Goal: Find contact information: Find contact information

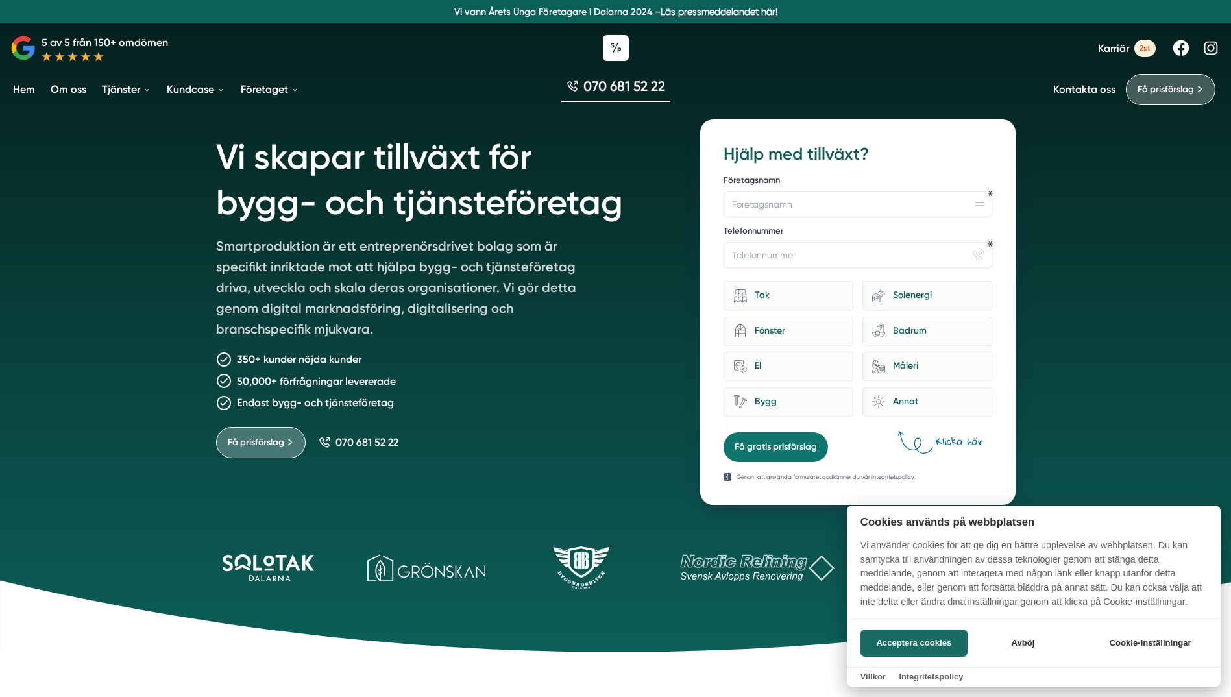
click at [1088, 228] on div at bounding box center [615, 348] width 1231 height 697
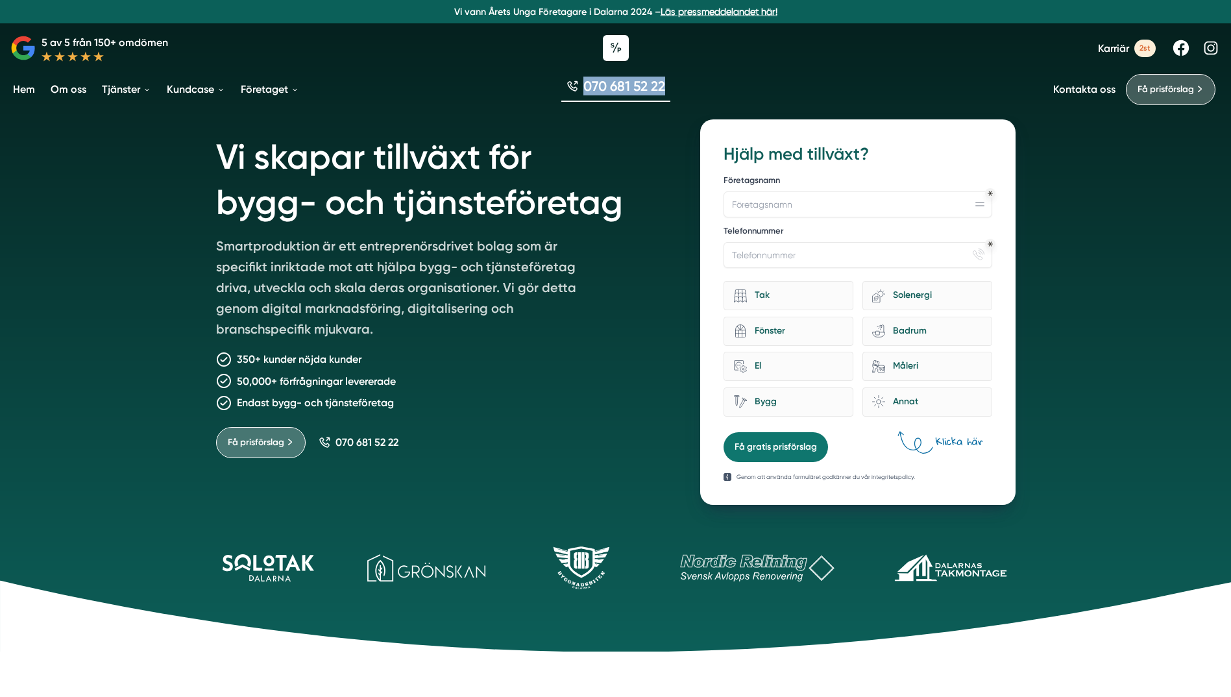
drag, startPoint x: 682, startPoint y: 87, endPoint x: 581, endPoint y: 91, distance: 101.9
click at [581, 91] on div "070 681 52 22" at bounding box center [615, 88] width 1231 height 43
copy span "070 681 52 22"
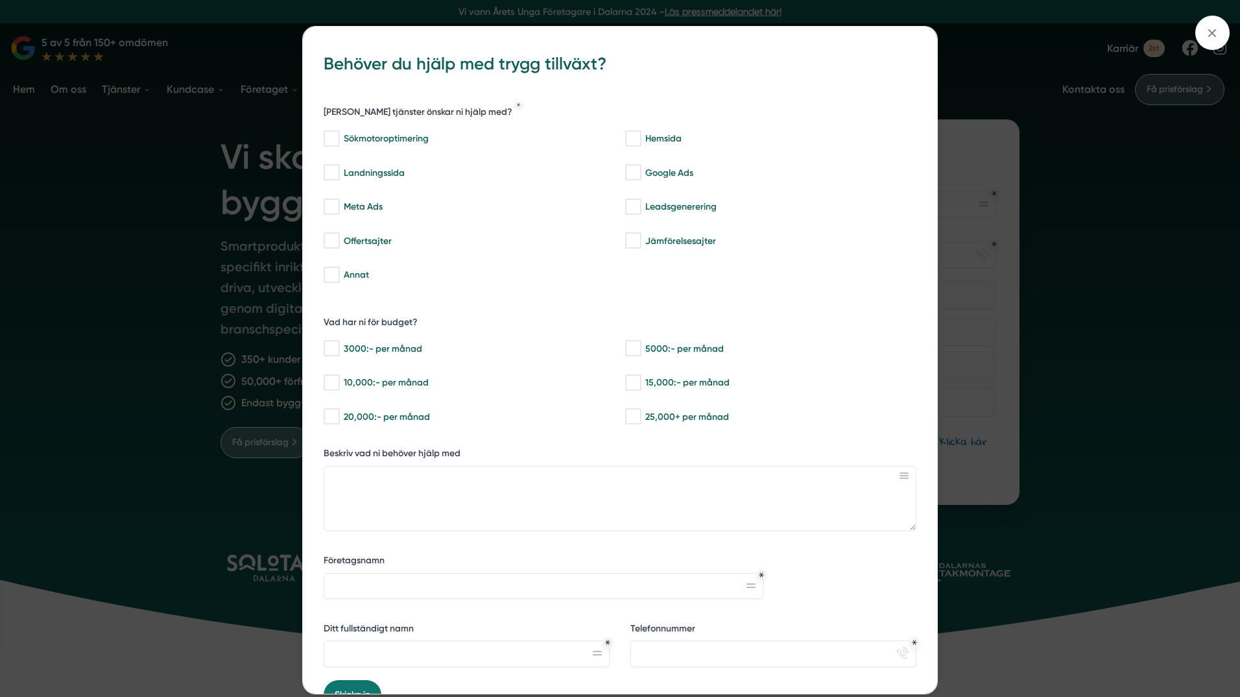
click at [1004, 43] on div "bbc9b822-b2c6-488a-ab3e-9a2d59e49c7c Behöver du hjälp med trygg tillväxt? Vilka…" at bounding box center [620, 348] width 1240 height 697
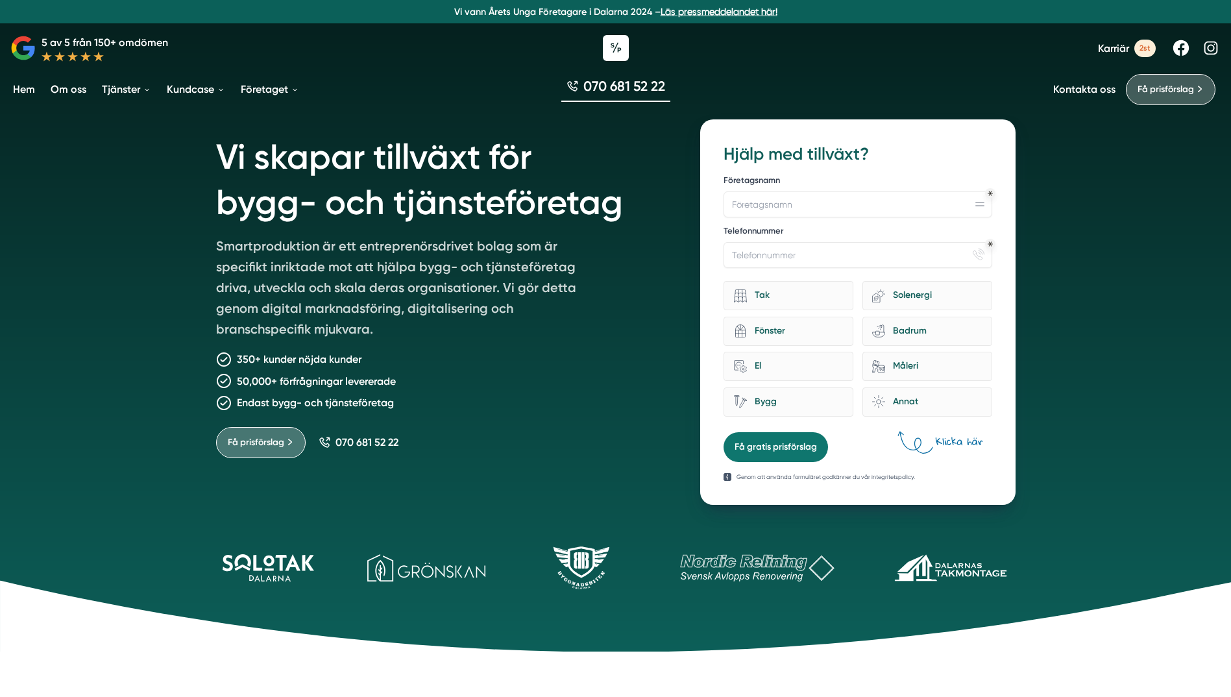
click at [66, 90] on link "Om oss" at bounding box center [68, 89] width 41 height 33
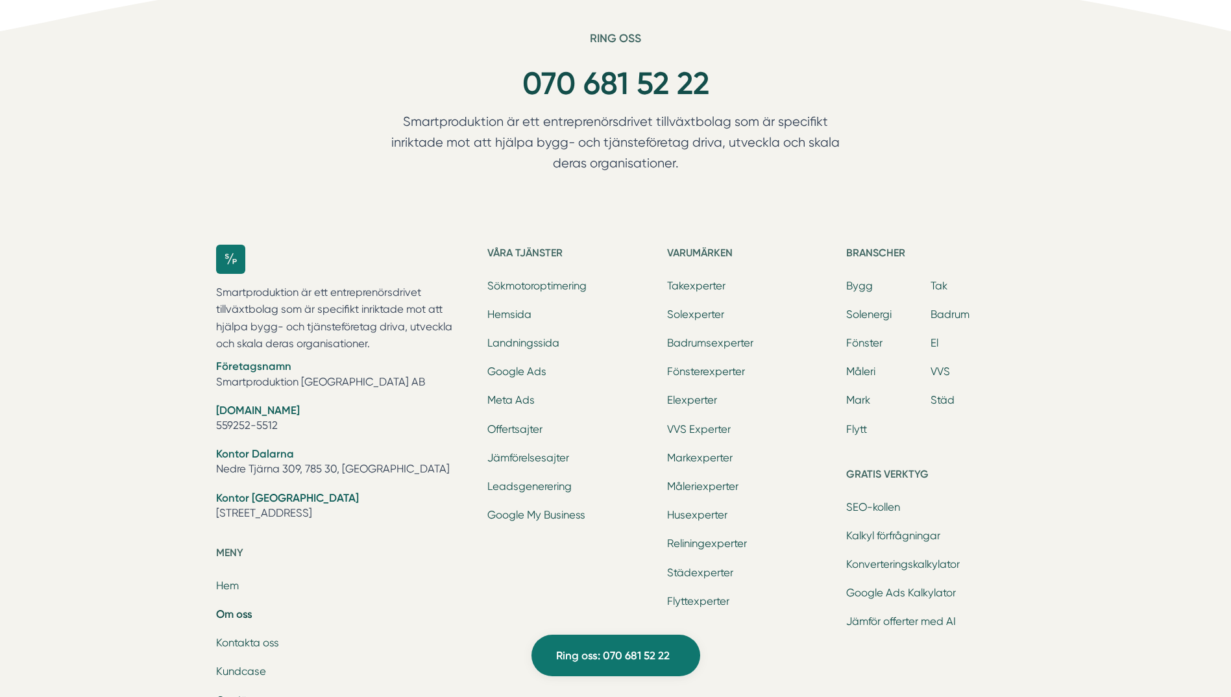
scroll to position [4087, 0]
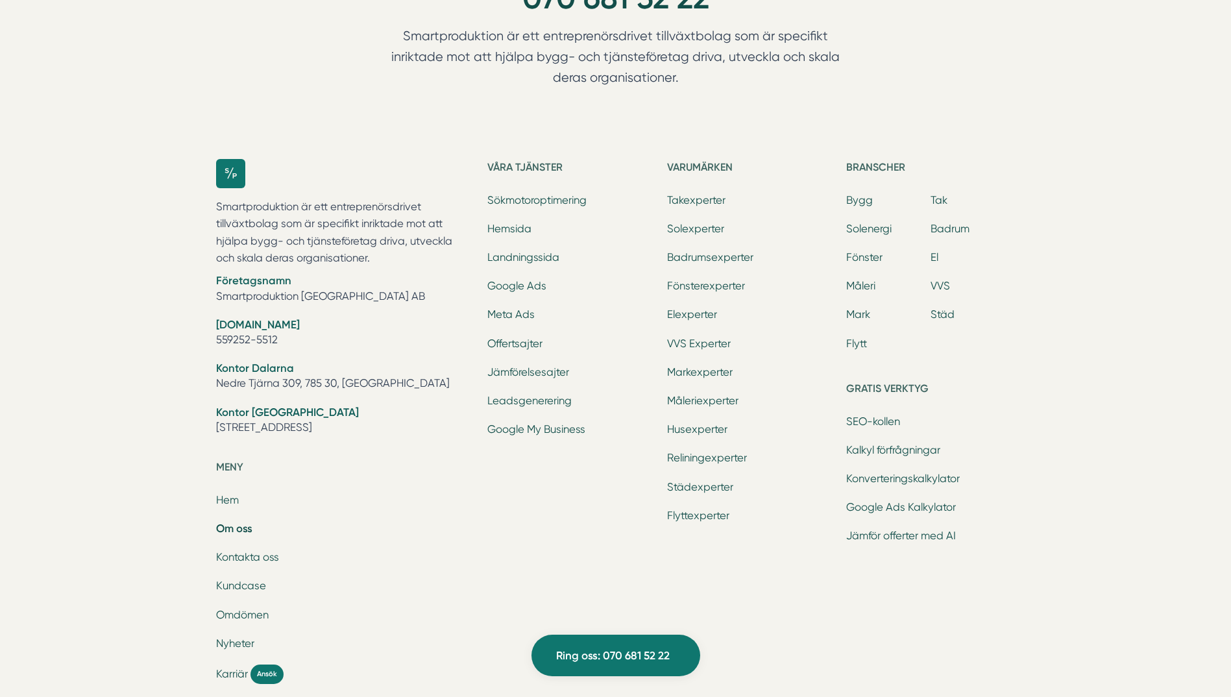
drag, startPoint x: 213, startPoint y: 431, endPoint x: 313, endPoint y: 429, distance: 99.3
click at [313, 429] on div "Smartproduktion är ett entreprenörsdrivet tillväxtbolag som är specifikt inrikt…" at bounding box center [615, 485] width 830 height 695
drag, startPoint x: 305, startPoint y: 429, endPoint x: 252, endPoint y: 431, distance: 52.6
click at [252, 431] on li "Kontor [GEOGRAPHIC_DATA] [STREET_ADDRESS]" at bounding box center [344, 421] width 256 height 33
drag, startPoint x: 210, startPoint y: 423, endPoint x: 314, endPoint y: 432, distance: 104.8
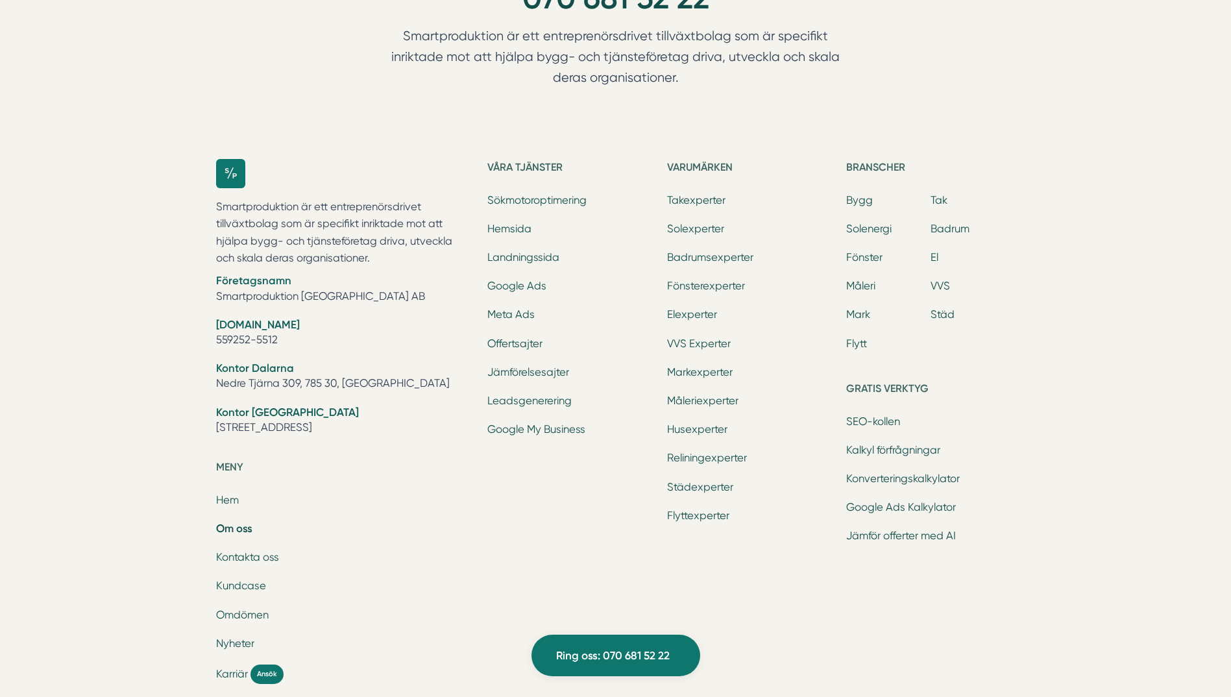
click at [314, 432] on div "Smartproduktion är ett entreprenörsdrivet tillväxtbolag som är specifikt inrikt…" at bounding box center [615, 485] width 830 height 695
drag, startPoint x: 314, startPoint y: 432, endPoint x: 289, endPoint y: 428, distance: 25.0
copy li "[STREET_ADDRESS]"
drag, startPoint x: 322, startPoint y: 424, endPoint x: 407, endPoint y: 428, distance: 84.4
click at [407, 428] on li "Kontor [GEOGRAPHIC_DATA] [STREET_ADDRESS]" at bounding box center [344, 421] width 256 height 33
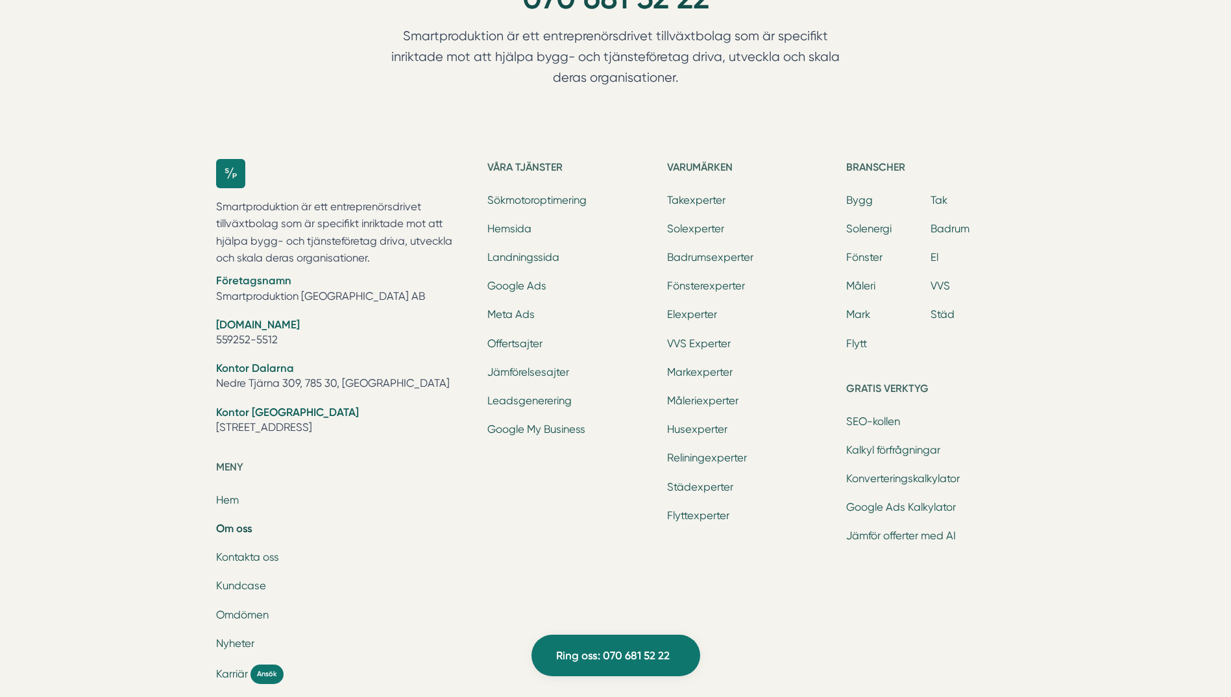
copy li "126 29, Hägersten"
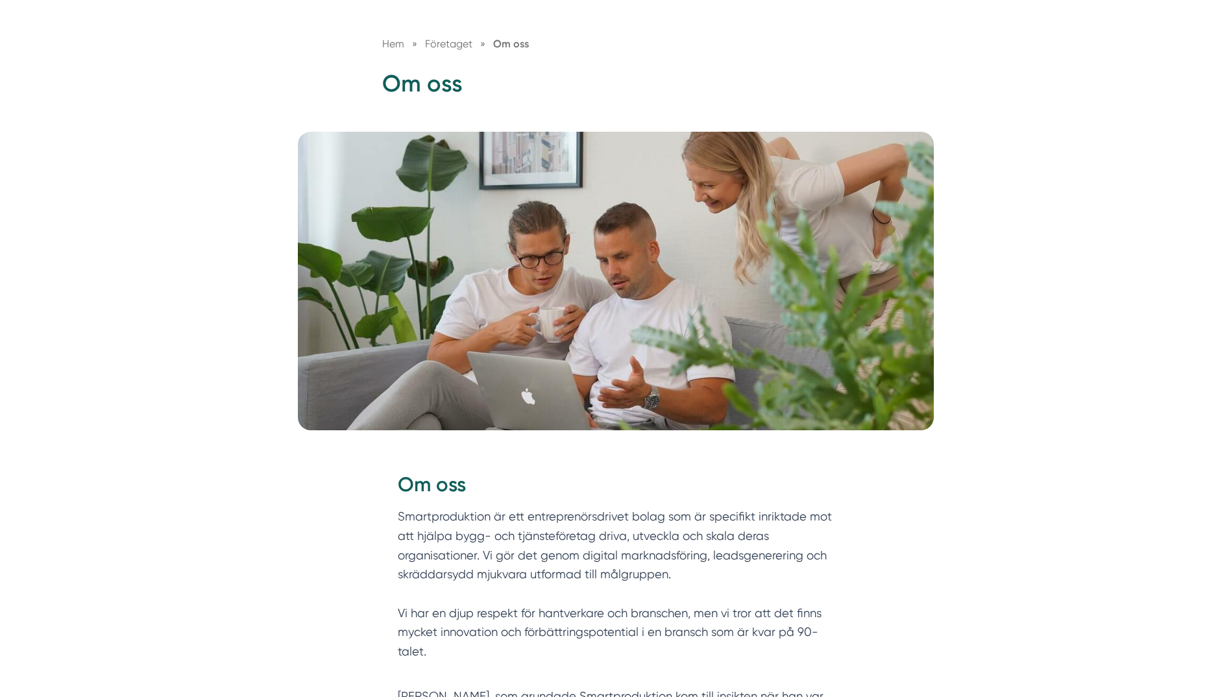
scroll to position [0, 0]
